Goal: Answer question/provide support

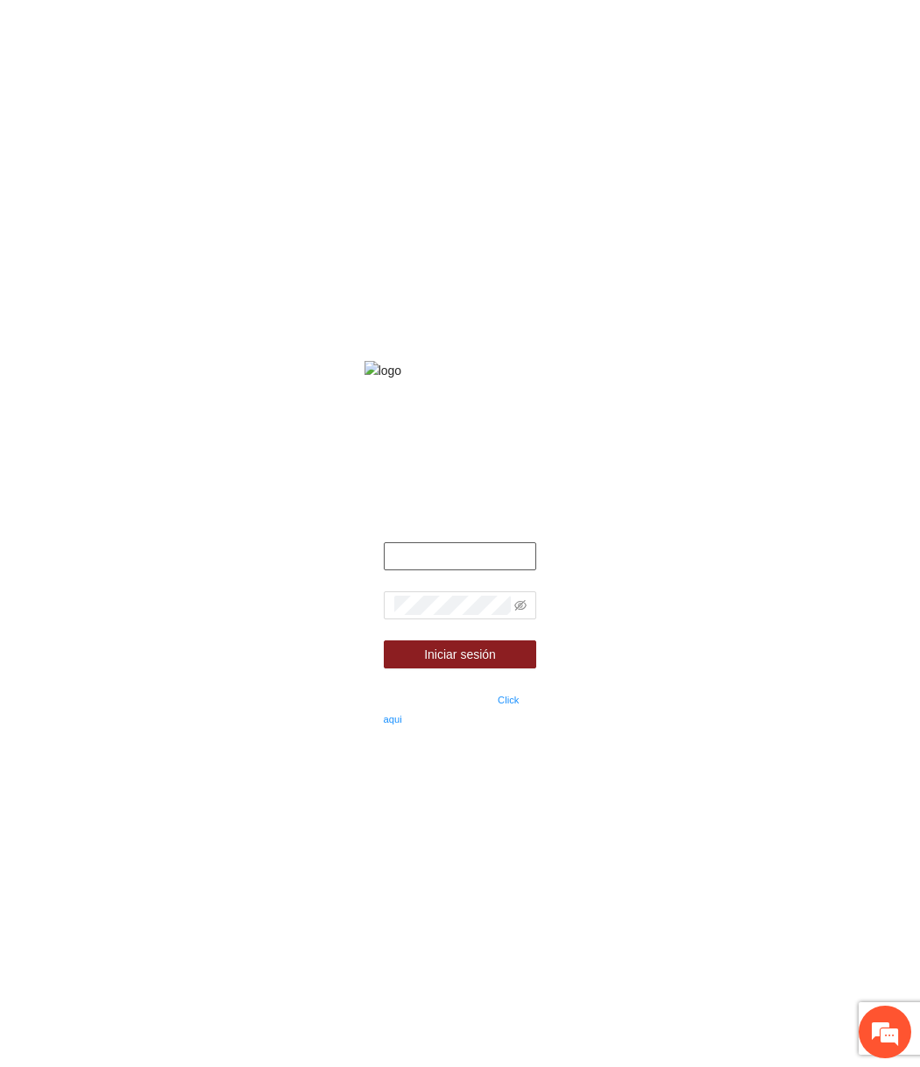
click at [514, 571] on input "text" at bounding box center [460, 557] width 153 height 28
click at [384, 641] on button "Iniciar sesión" at bounding box center [460, 655] width 153 height 28
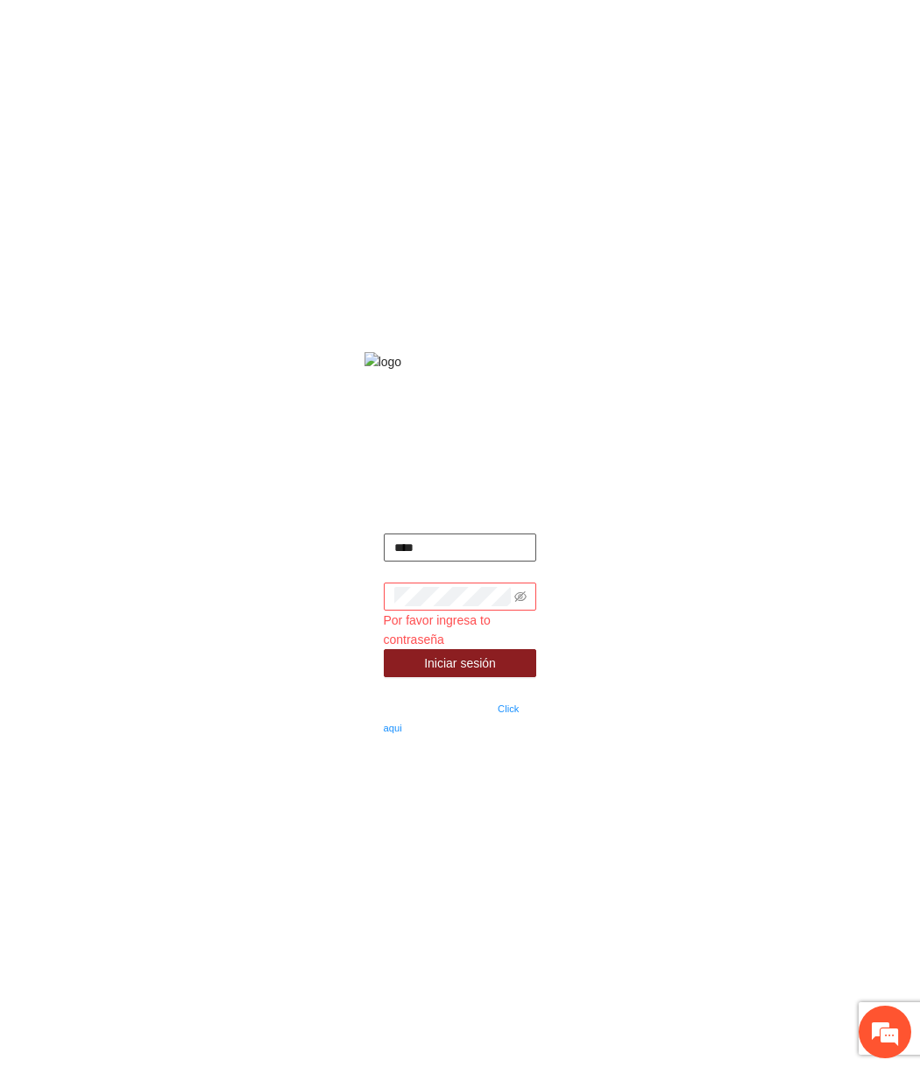
type input "**********"
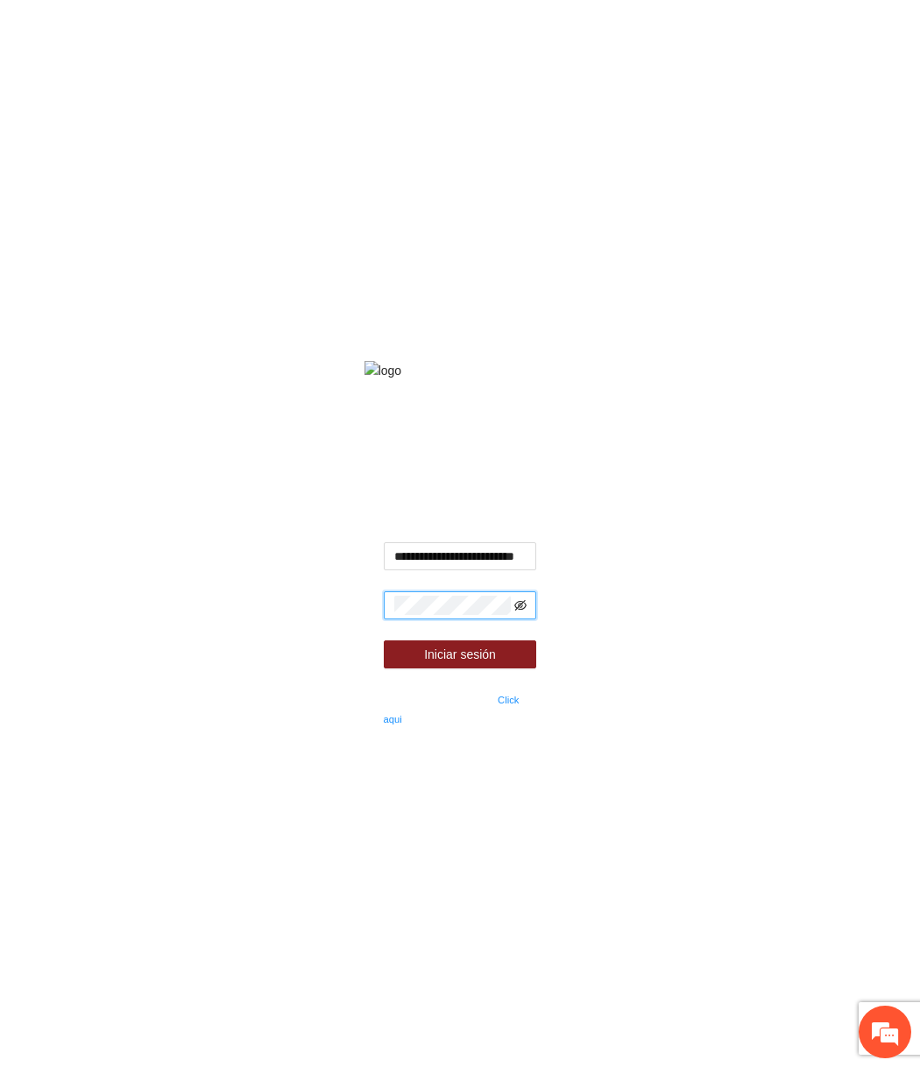
click at [521, 612] on icon "eye-invisible" at bounding box center [520, 605] width 12 height 12
click at [384, 641] on button "Iniciar sesión" at bounding box center [460, 655] width 153 height 28
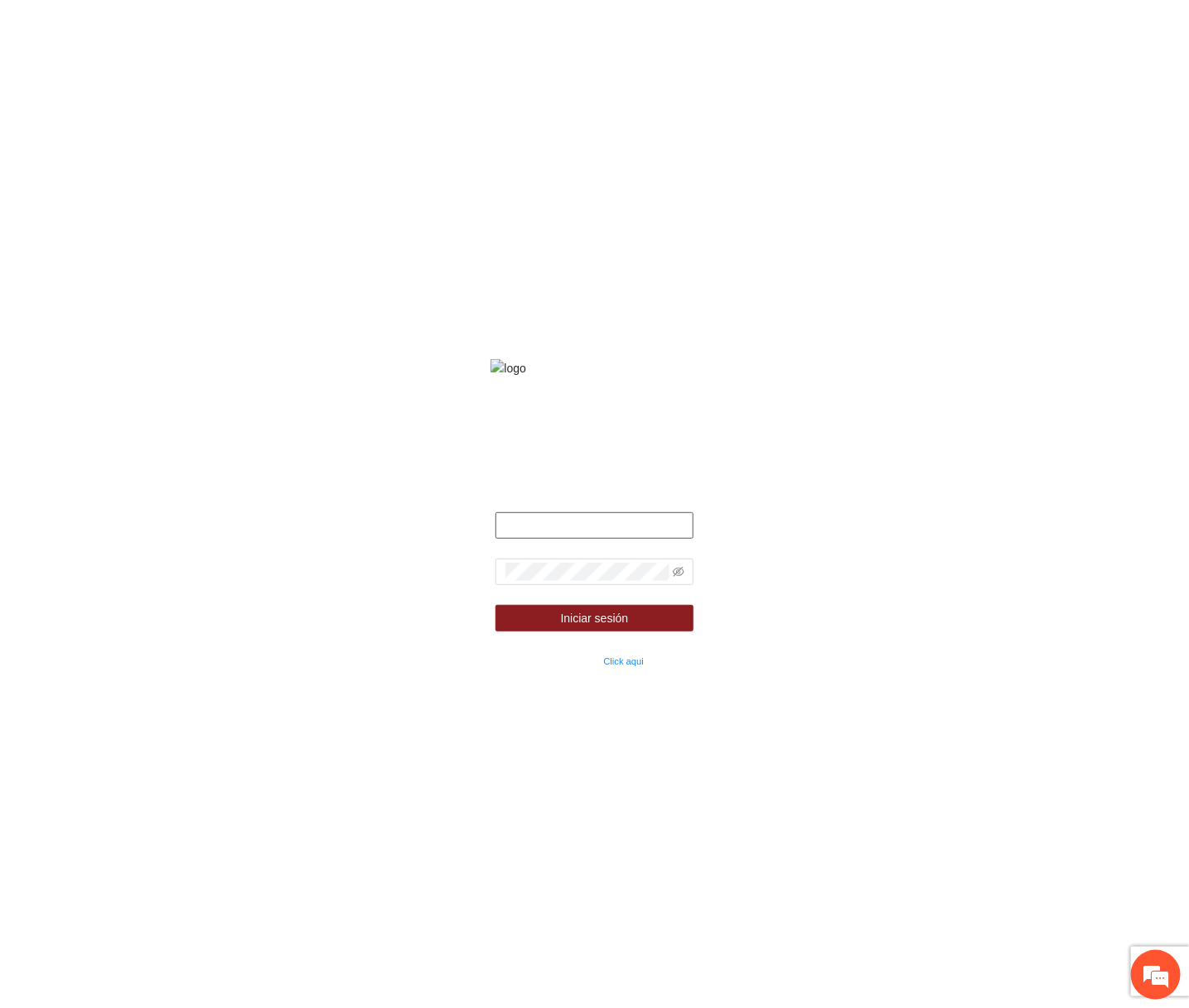
click at [628, 539] on input "text" at bounding box center [594, 526] width 198 height 26
type input "**********"
click at [612, 581] on span at bounding box center [594, 572] width 198 height 26
click at [678, 578] on icon "eye-invisible" at bounding box center [679, 572] width 11 height 11
click at [495, 606] on button "Iniciar sesión" at bounding box center [594, 619] width 198 height 26
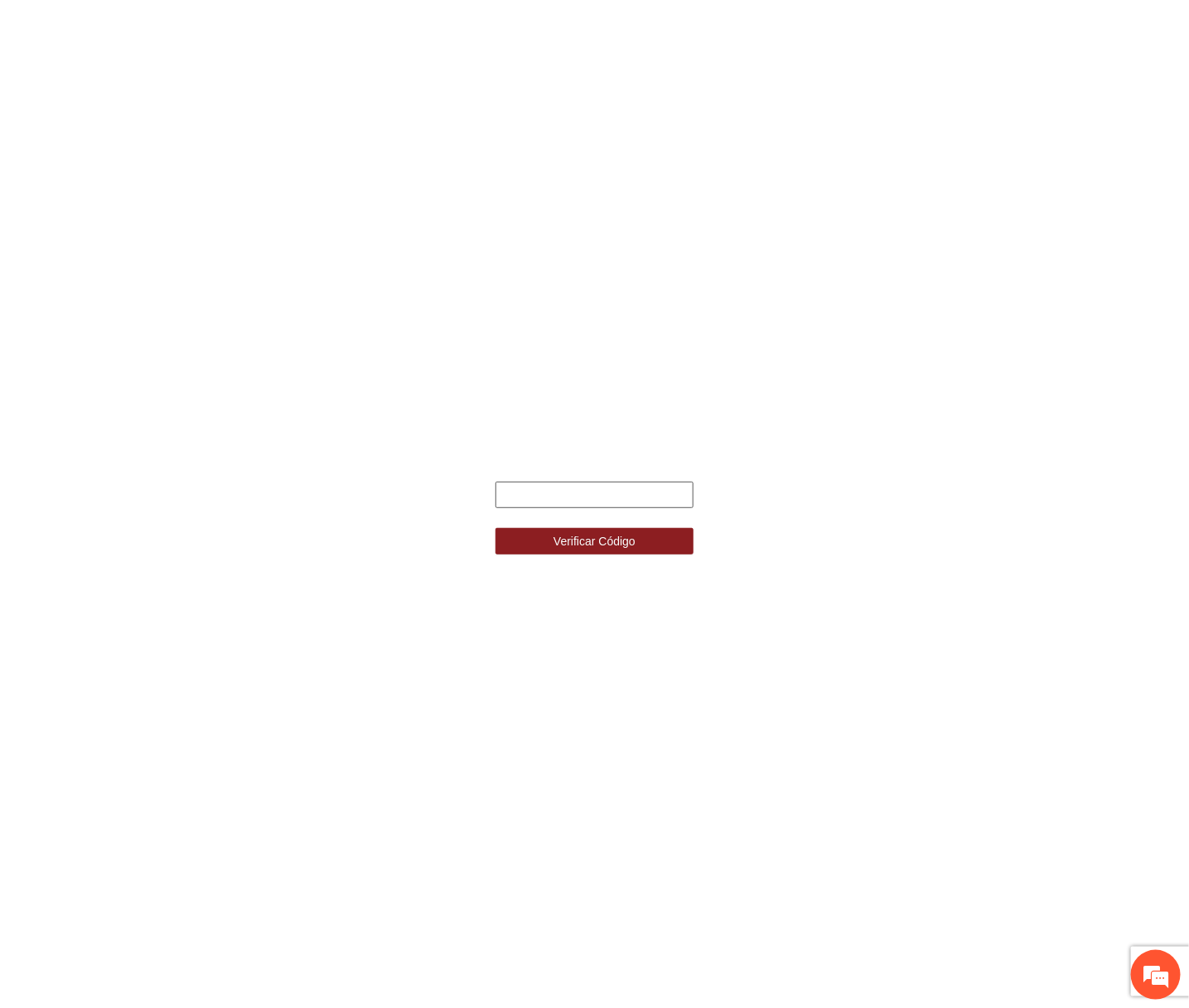
click at [553, 492] on input "text" at bounding box center [594, 495] width 198 height 26
type input "******"
click at [495, 528] on button "Verificar Código" at bounding box center [594, 541] width 198 height 26
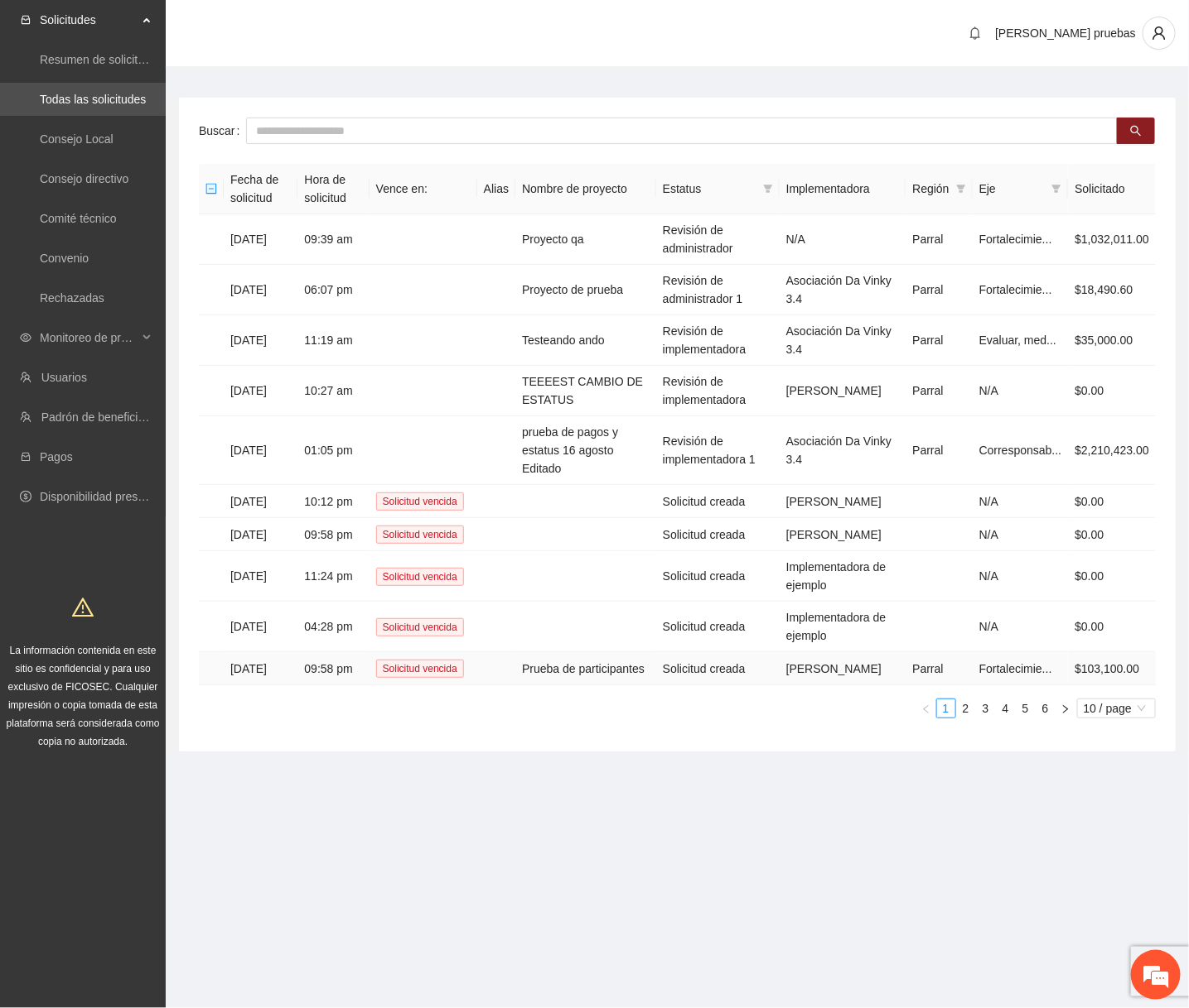
click at [576, 667] on td "Prueba de participantes" at bounding box center [585, 669] width 141 height 33
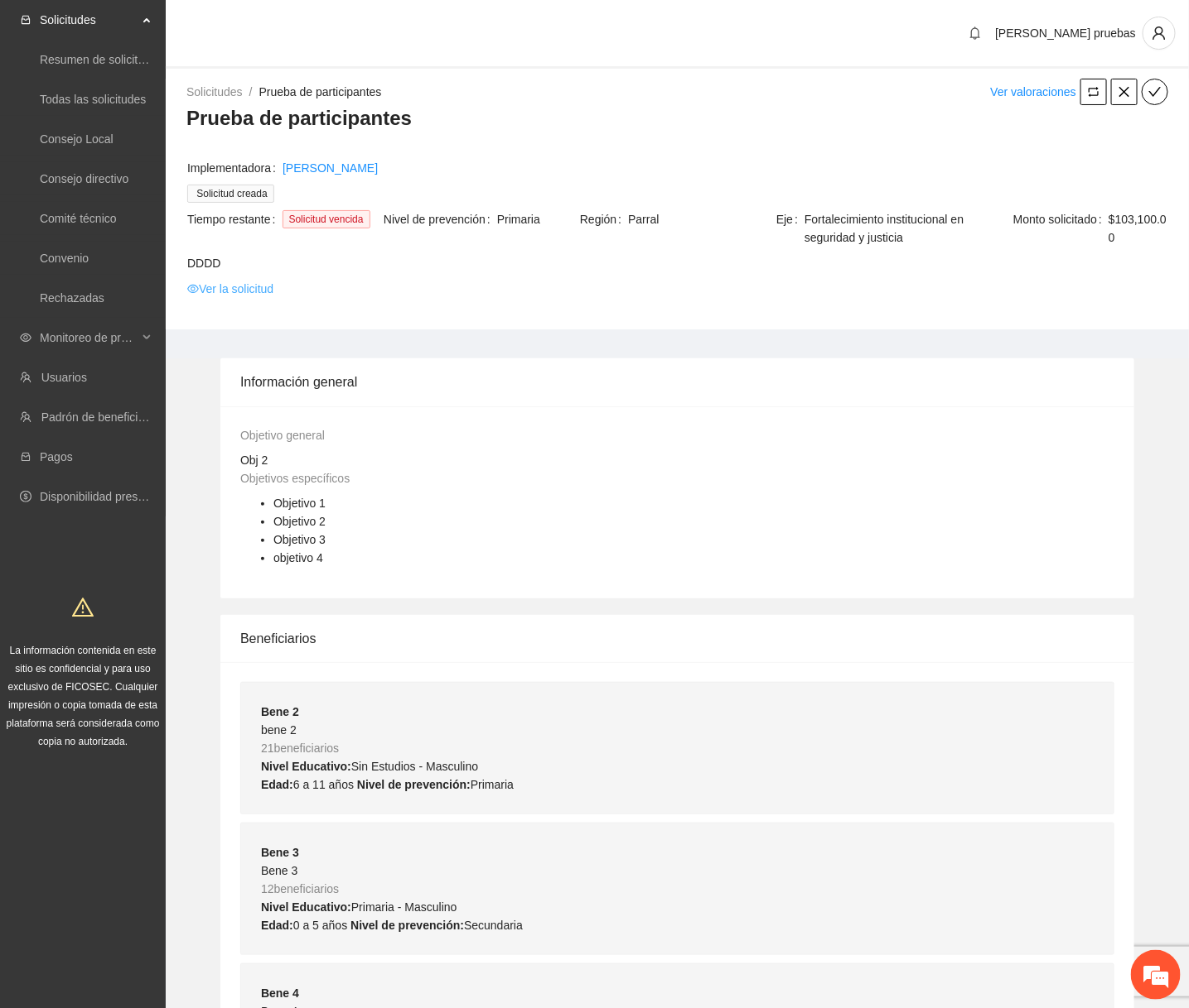
click at [240, 286] on link "Ver la solicitud" at bounding box center [230, 288] width 86 height 18
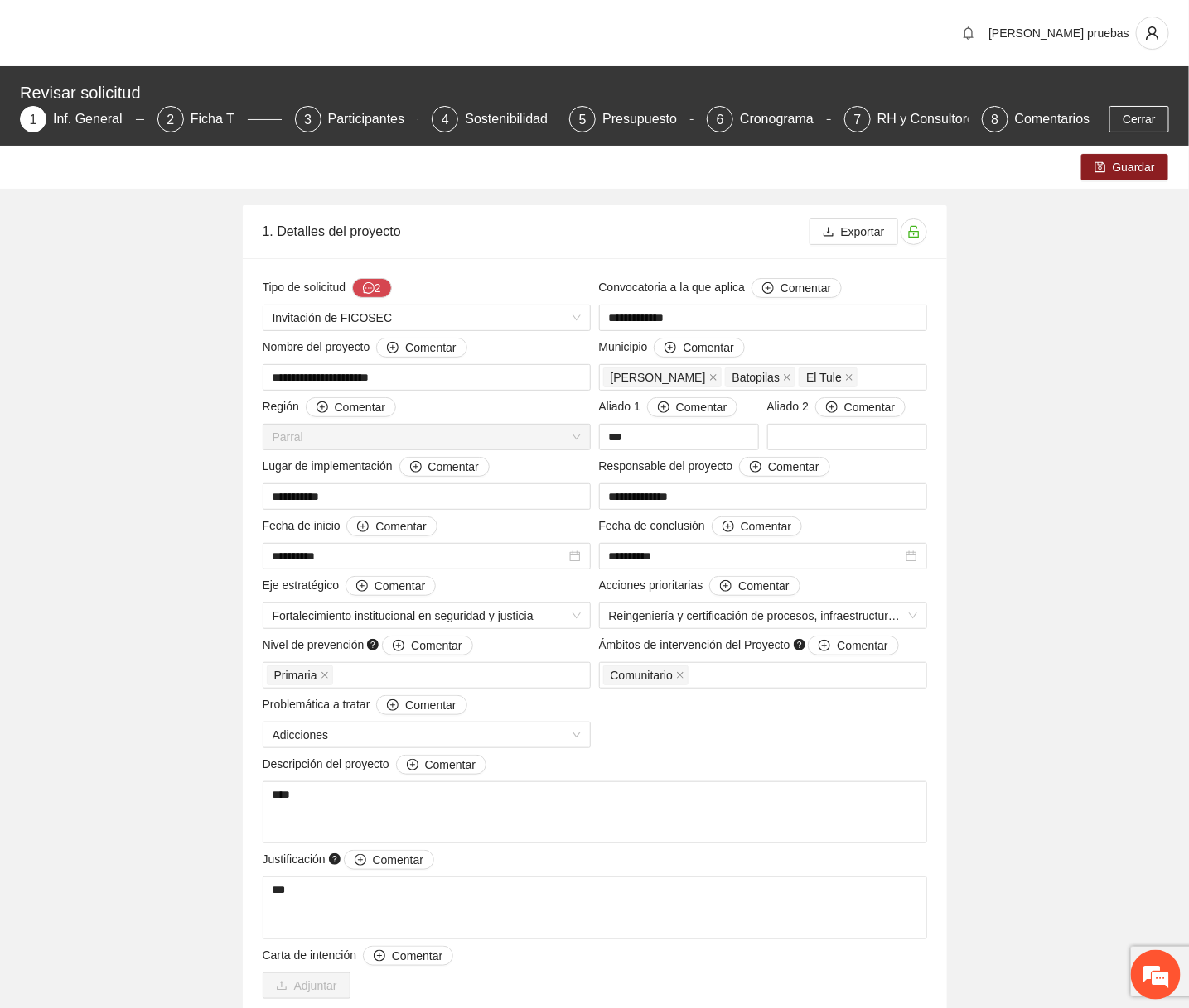
click at [356, 132] on div "Revisar solicitud 1 Inf. General 2 Ficha T 3 Participantes 4 Sostenibilidad 5 P…" at bounding box center [594, 106] width 1189 height 79
click at [363, 124] on div "Participantes" at bounding box center [373, 119] width 91 height 26
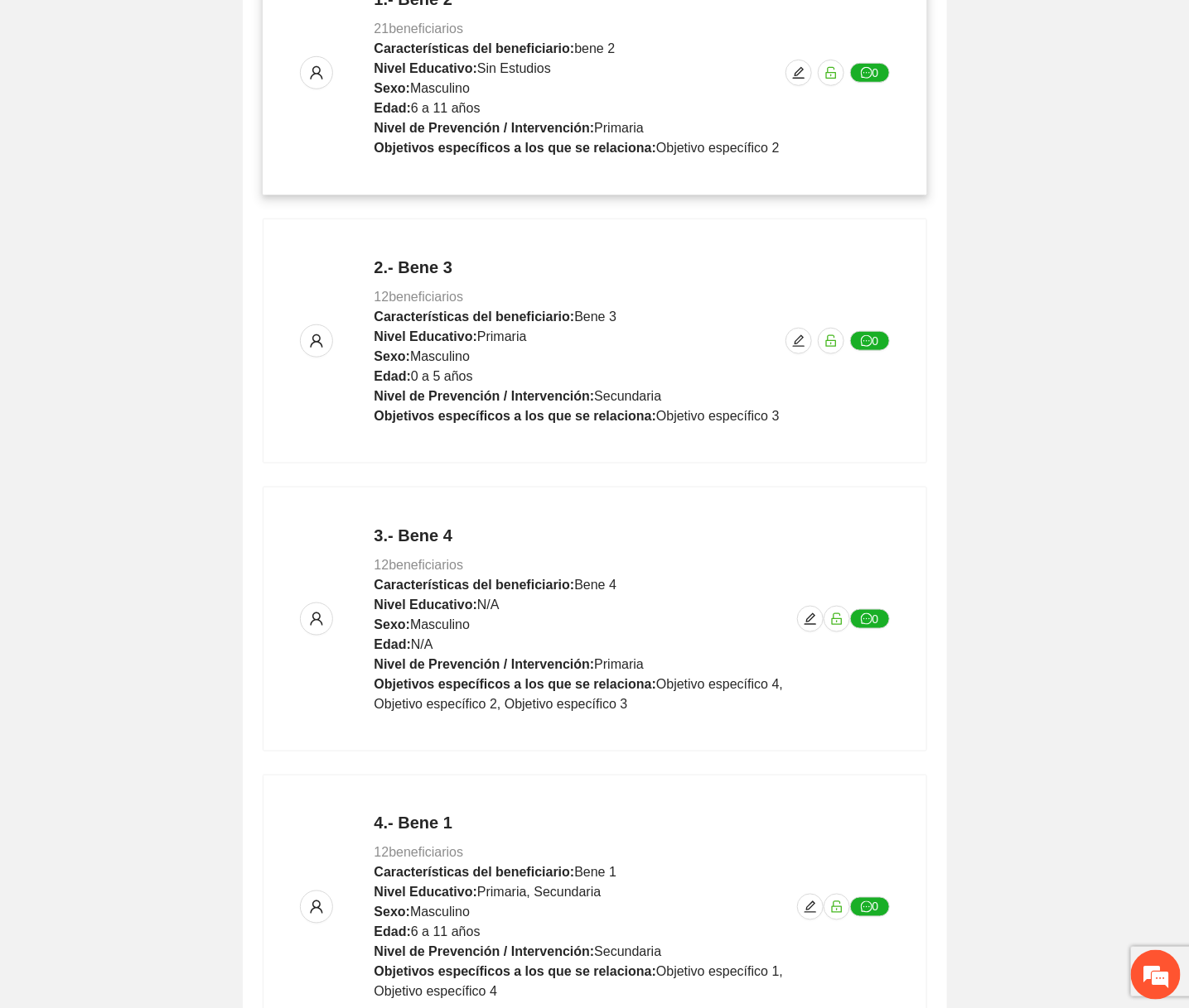
scroll to position [587, 0]
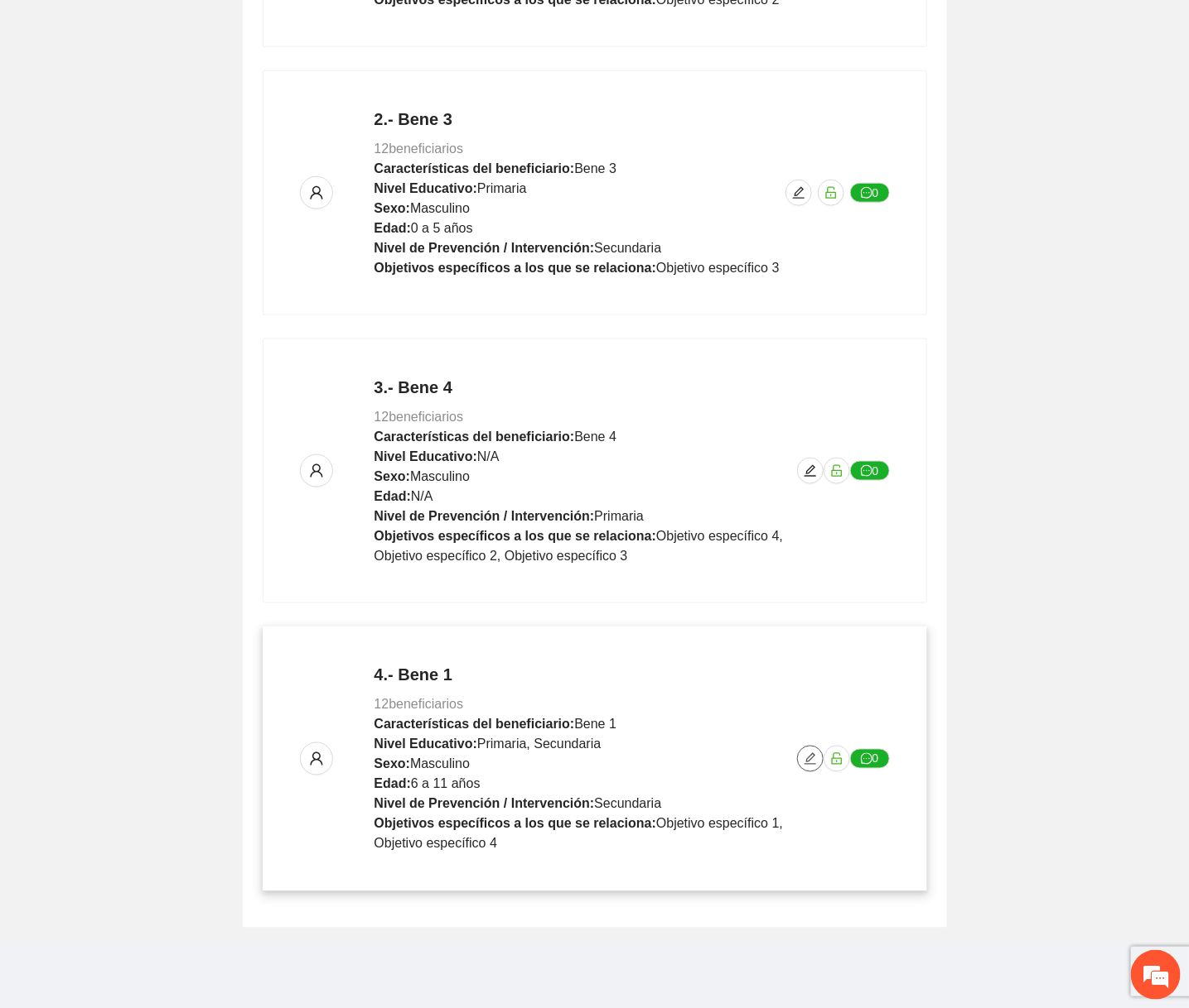
click at [805, 761] on icon "edit" at bounding box center [810, 760] width 13 height 13
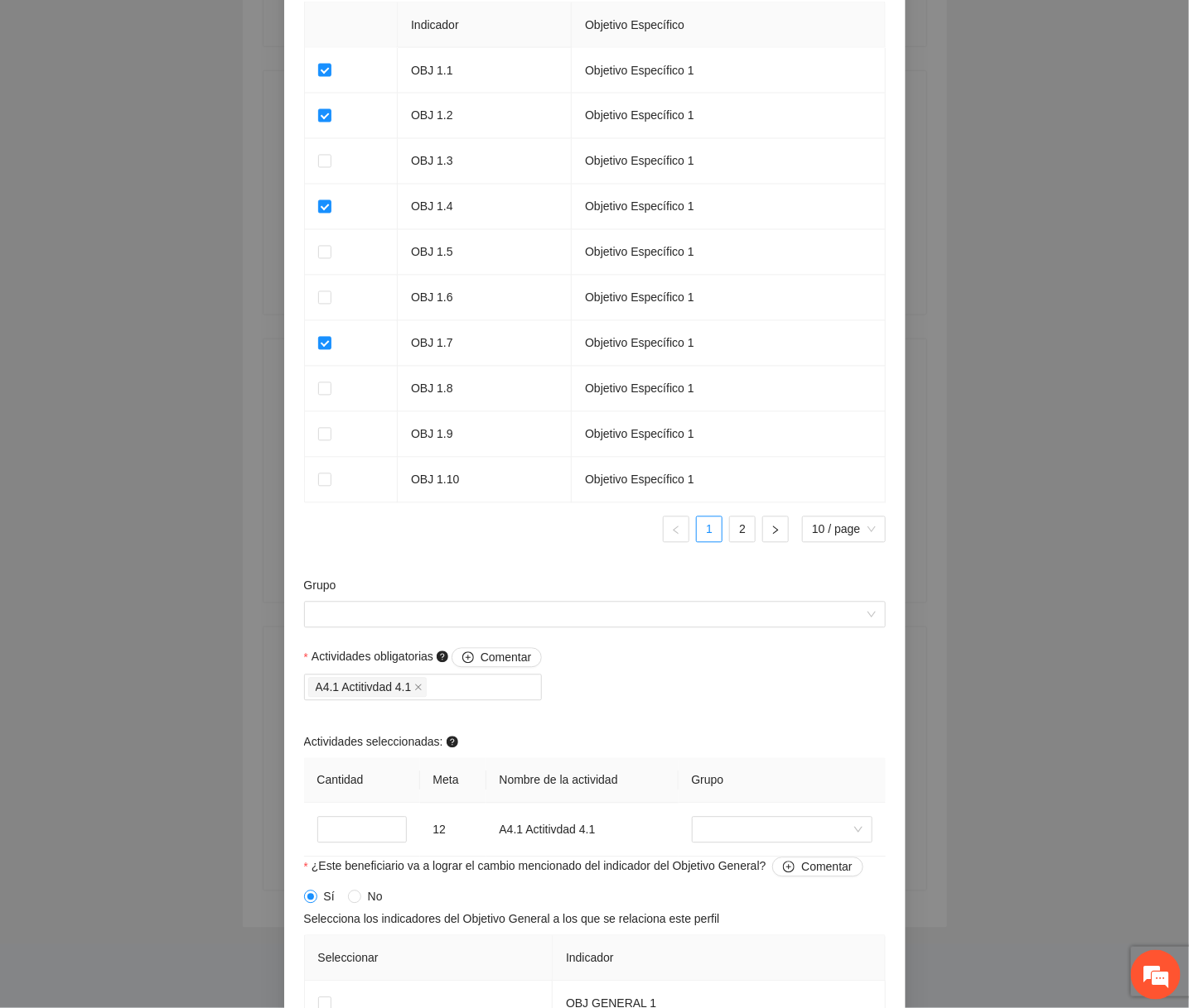
scroll to position [1254, 0]
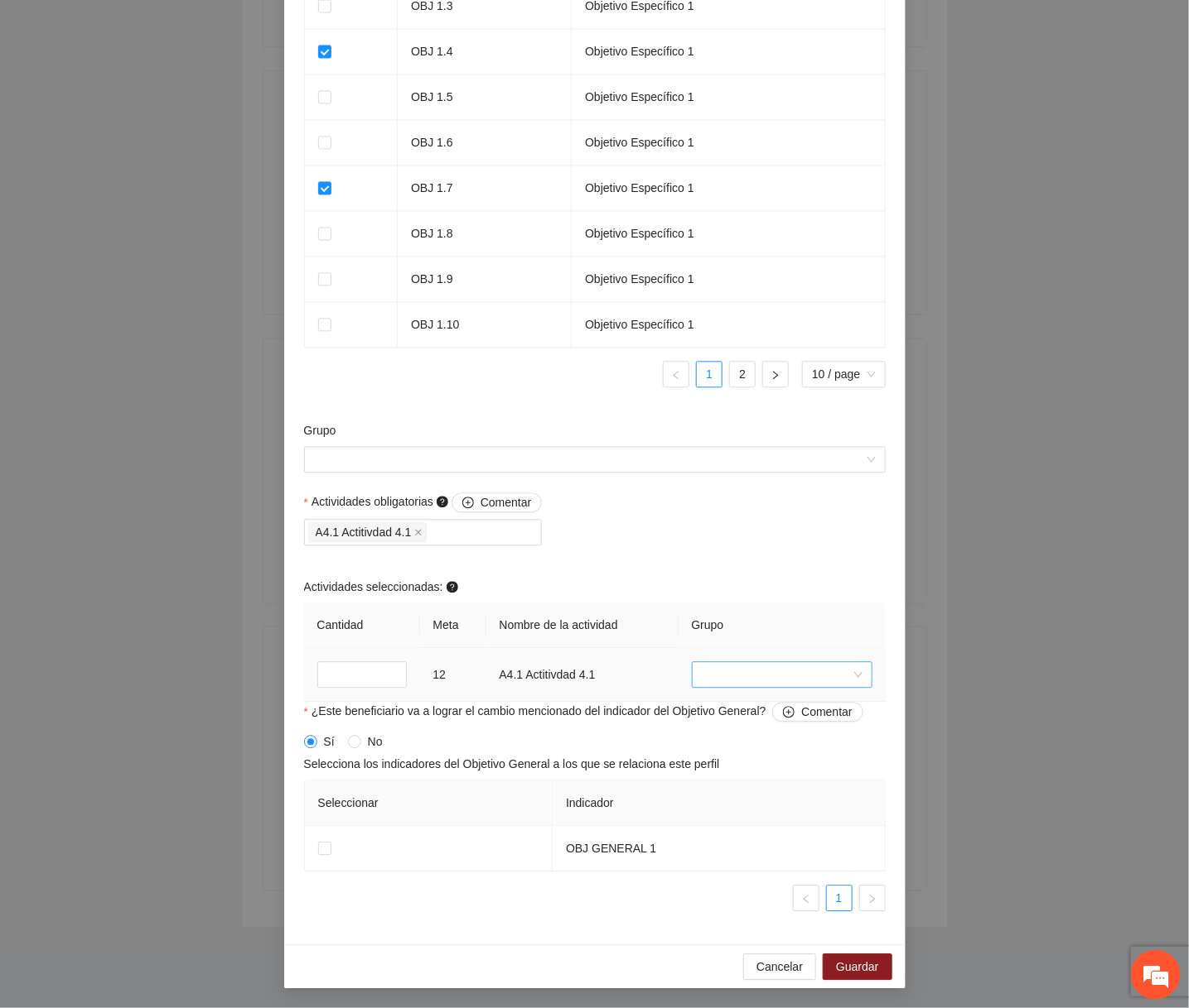
click at [757, 683] on input "search" at bounding box center [776, 675] width 149 height 25
click at [723, 774] on div "grupo1" at bounding box center [781, 787] width 181 height 26
